Goal: Find specific page/section: Find specific page/section

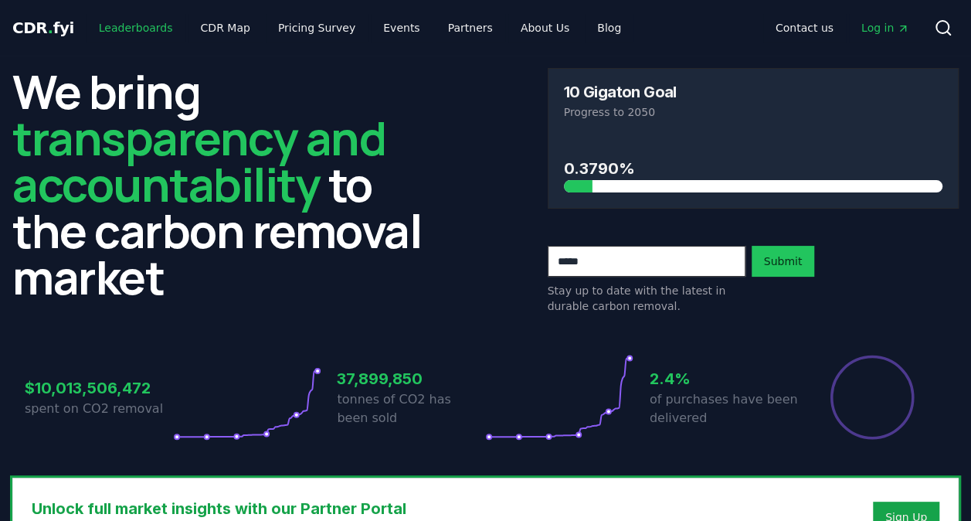
click at [149, 19] on link "Leaderboards" at bounding box center [136, 28] width 99 height 28
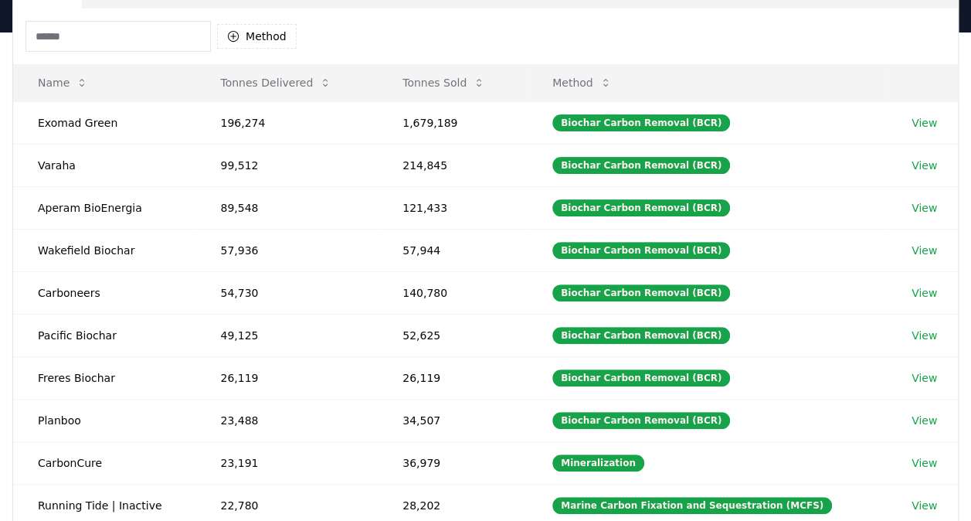
scroll to position [148, 0]
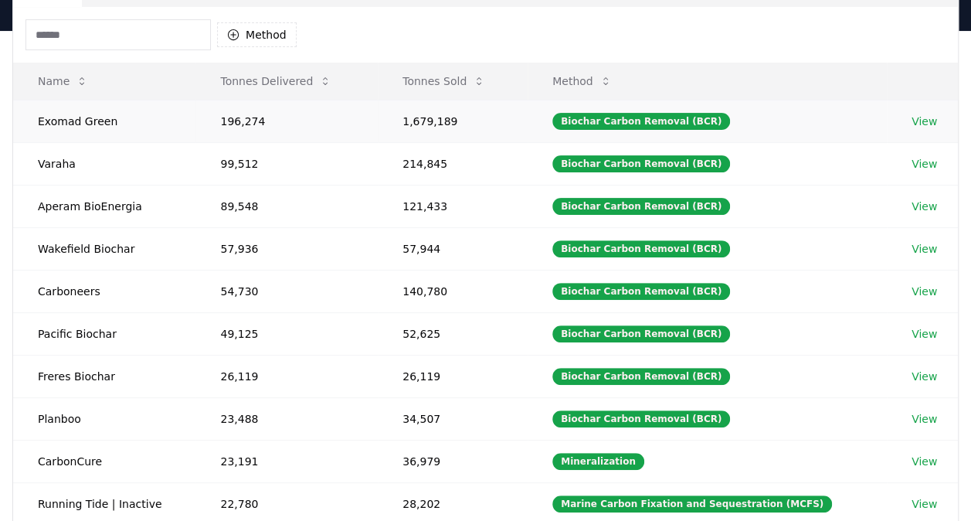
click at [925, 119] on link "View" at bounding box center [923, 121] width 25 height 15
